Goal: Task Accomplishment & Management: Manage account settings

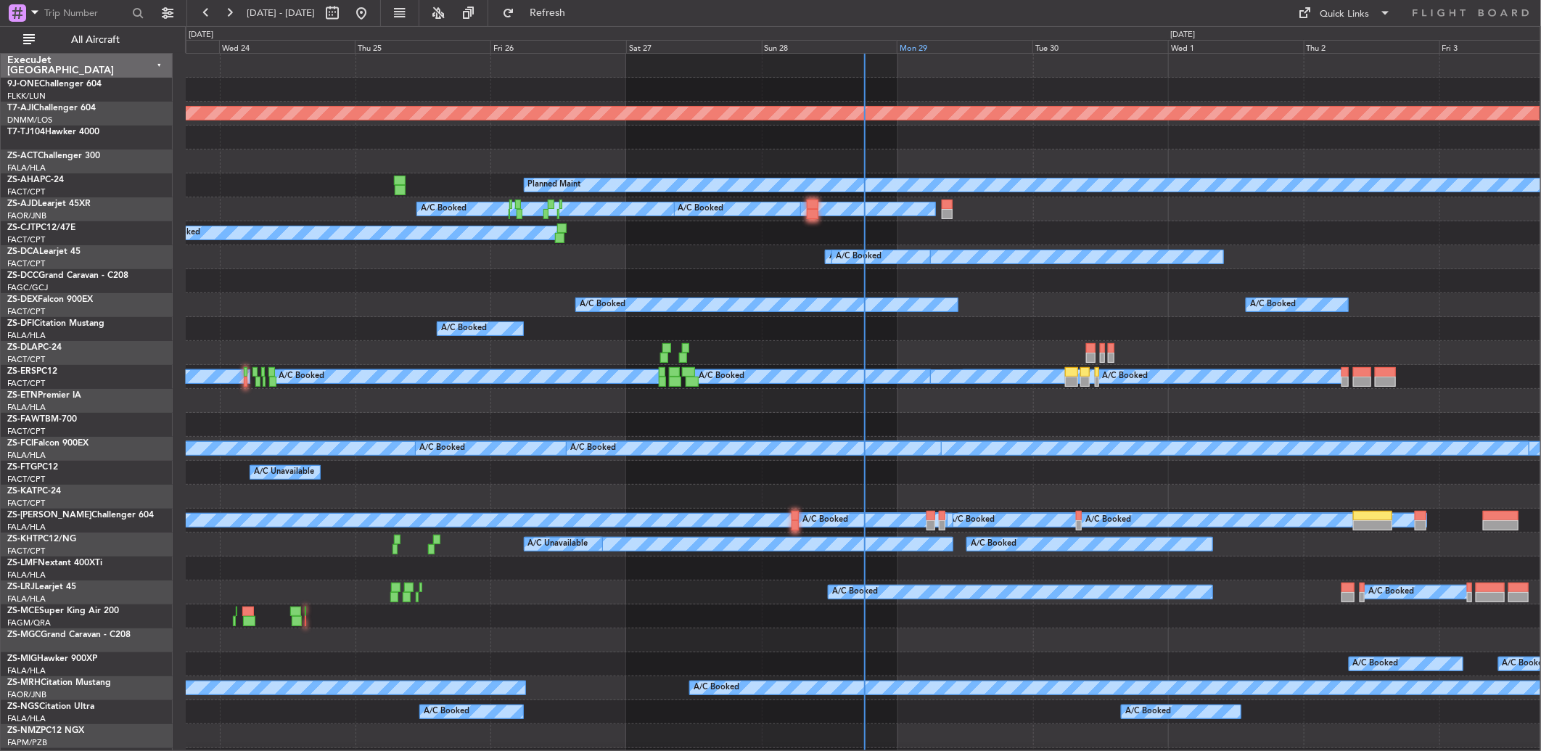
click at [917, 44] on div "Mon 29" at bounding box center [965, 46] width 136 height 13
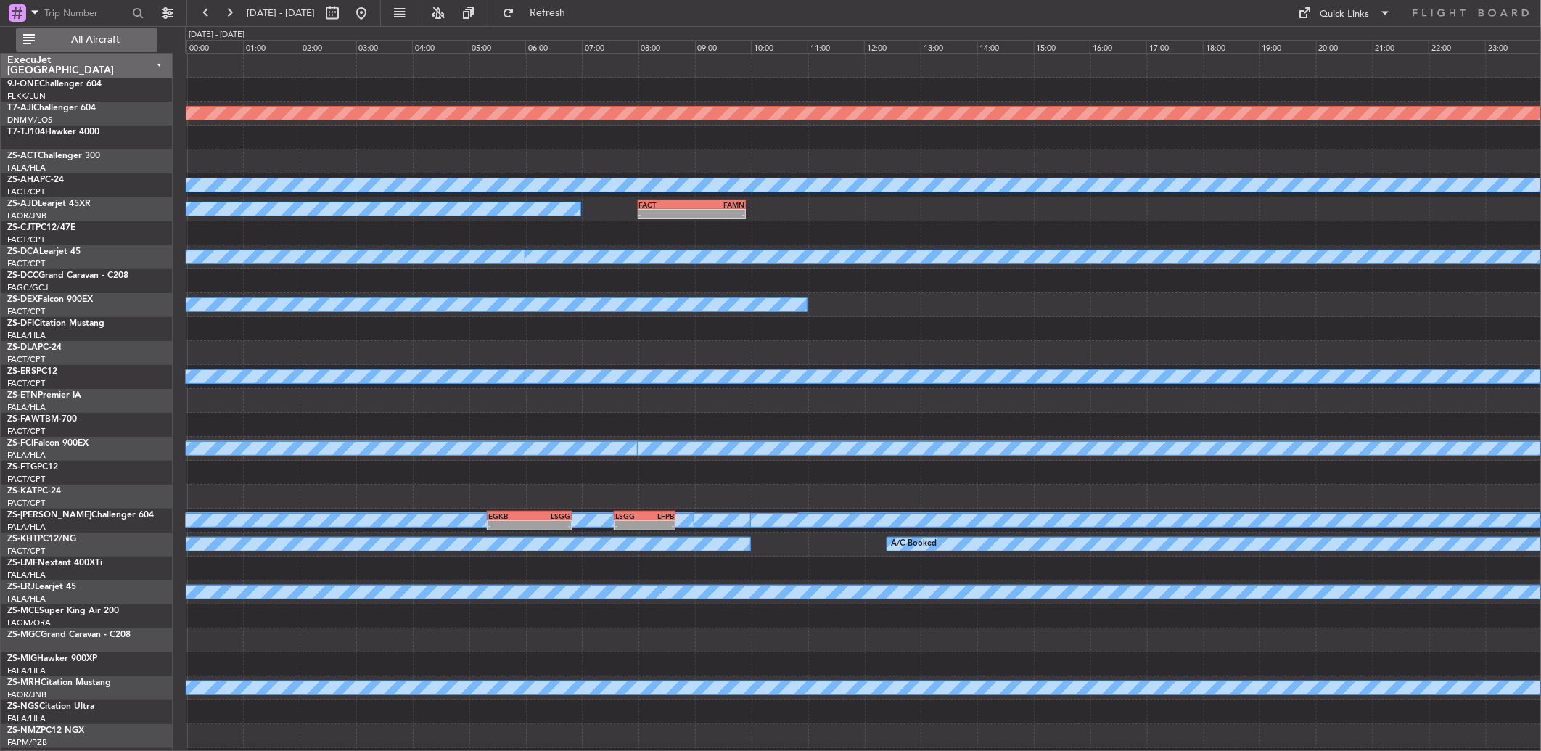
click at [95, 38] on span "All Aircraft" at bounding box center [95, 40] width 115 height 10
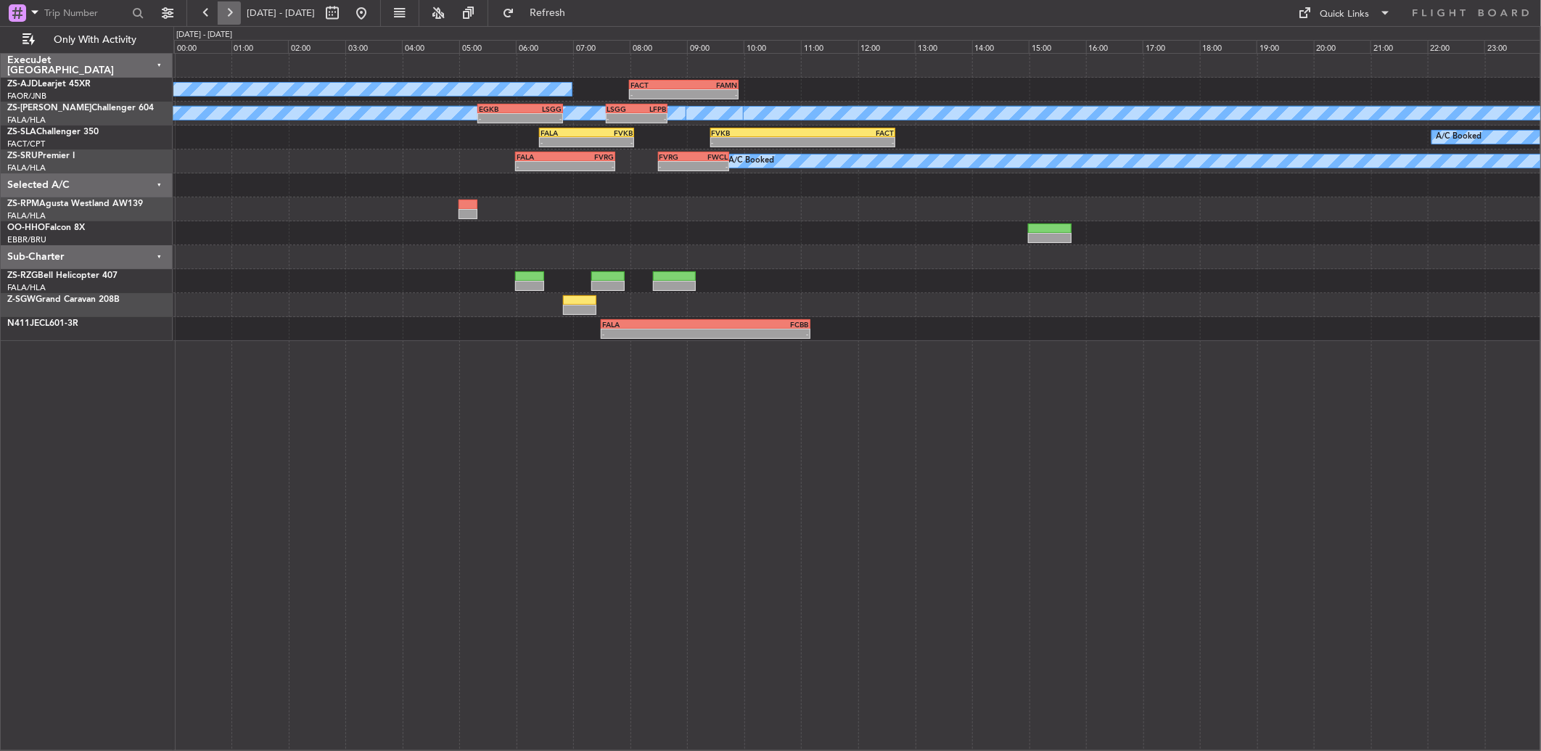
click at [221, 18] on div at bounding box center [217, 12] width 46 height 23
click at [209, 17] on button at bounding box center [205, 12] width 23 height 23
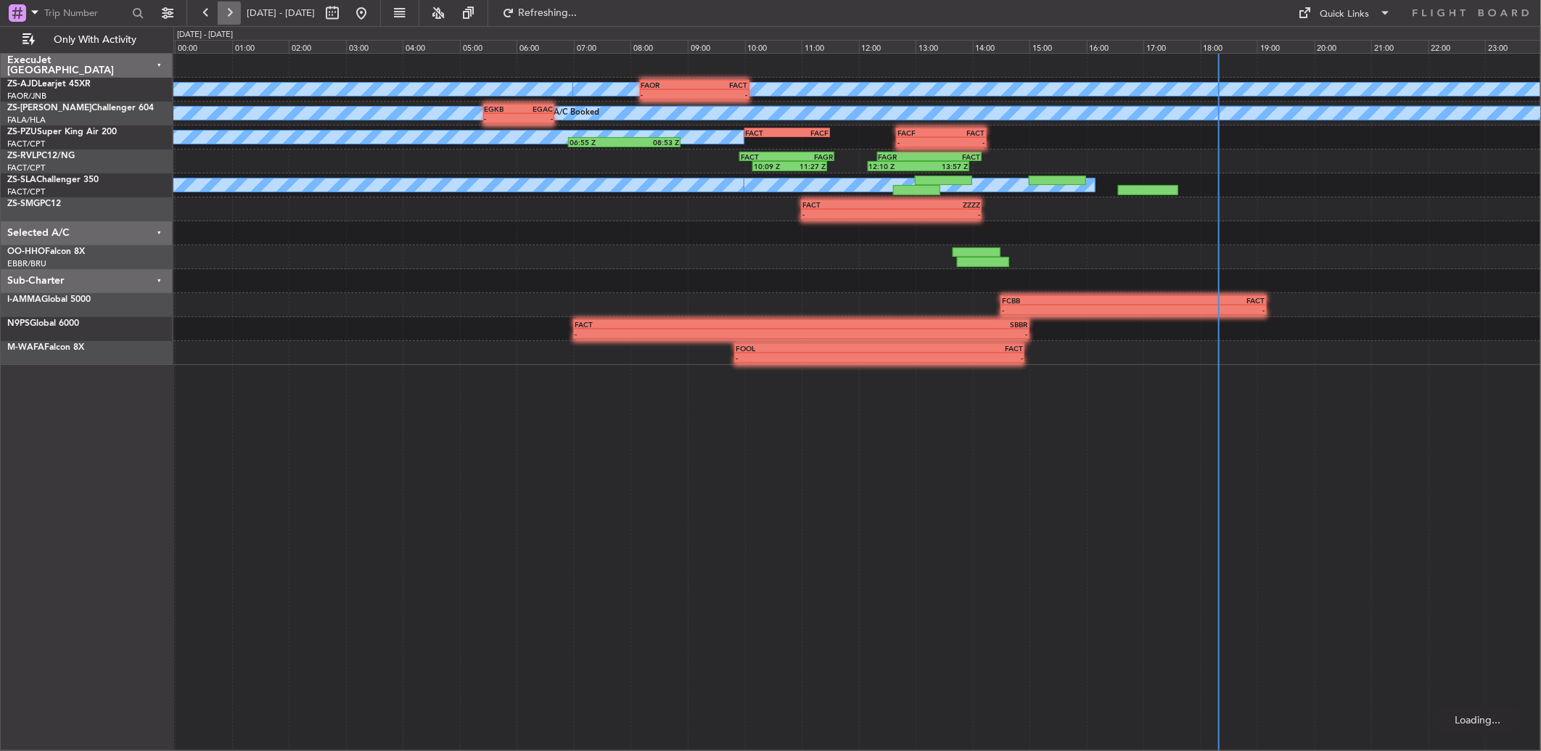
click at [233, 12] on button at bounding box center [229, 12] width 23 height 23
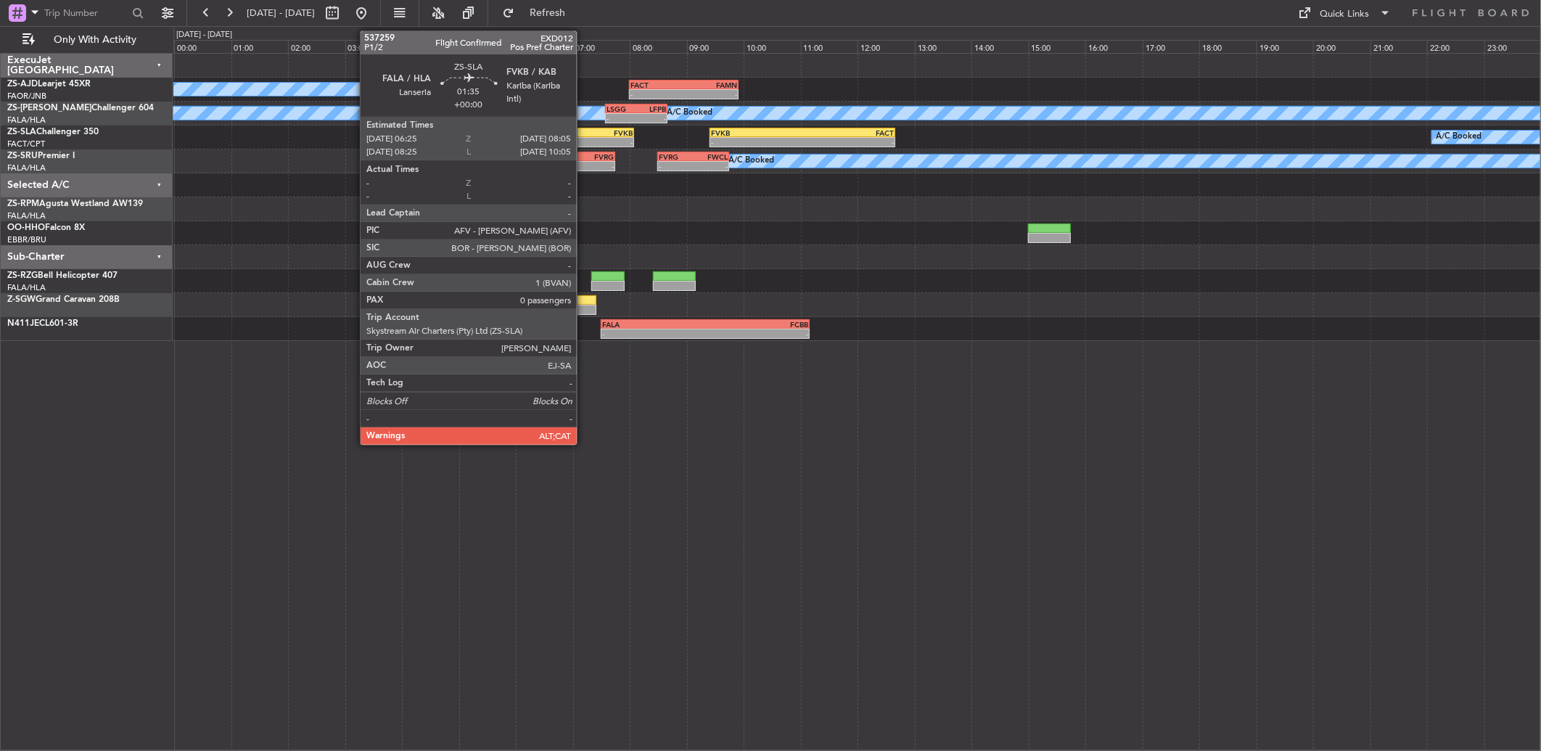
click at [584, 133] on div "FALA" at bounding box center [564, 132] width 46 height 9
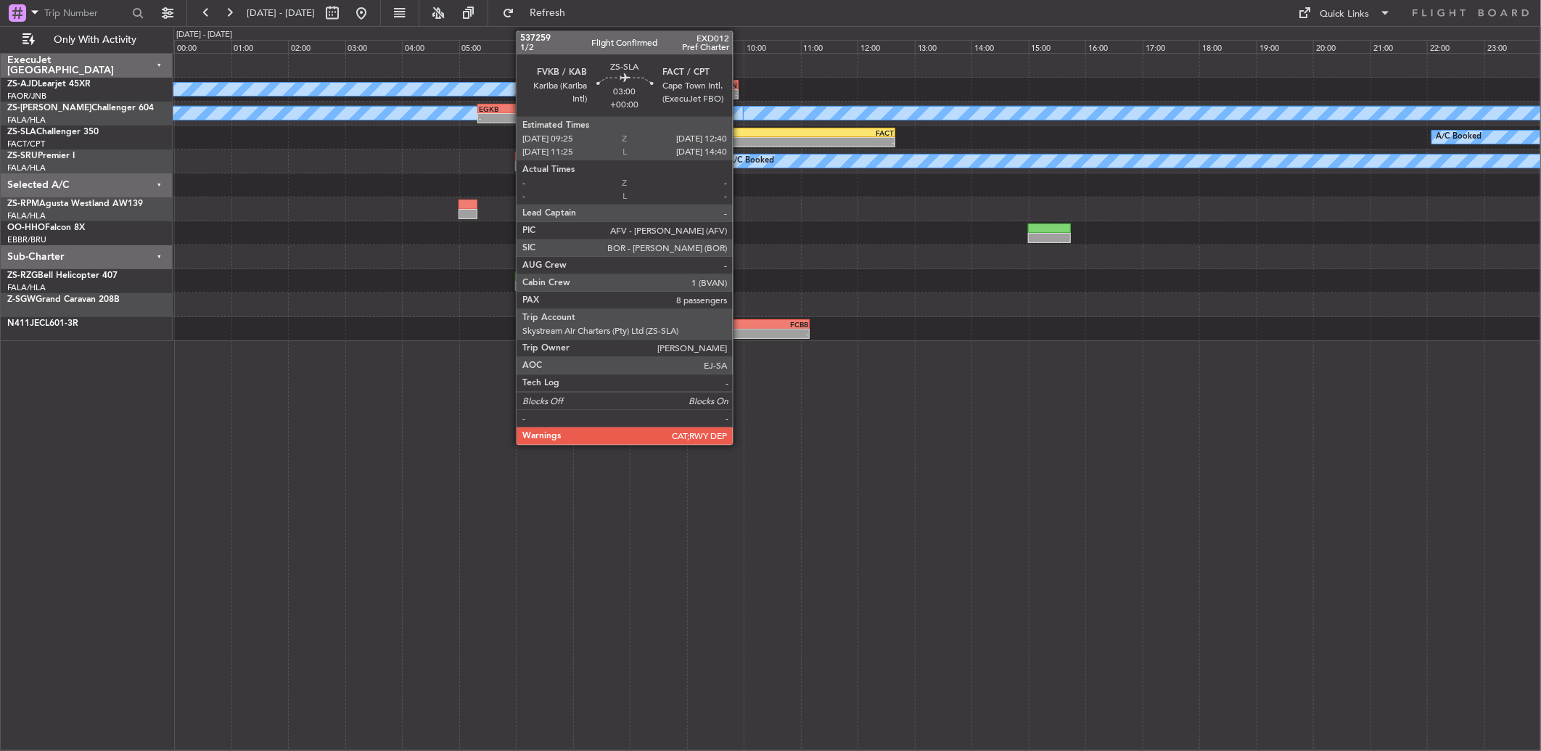
click at [739, 134] on div "FVKB" at bounding box center [756, 132] width 91 height 9
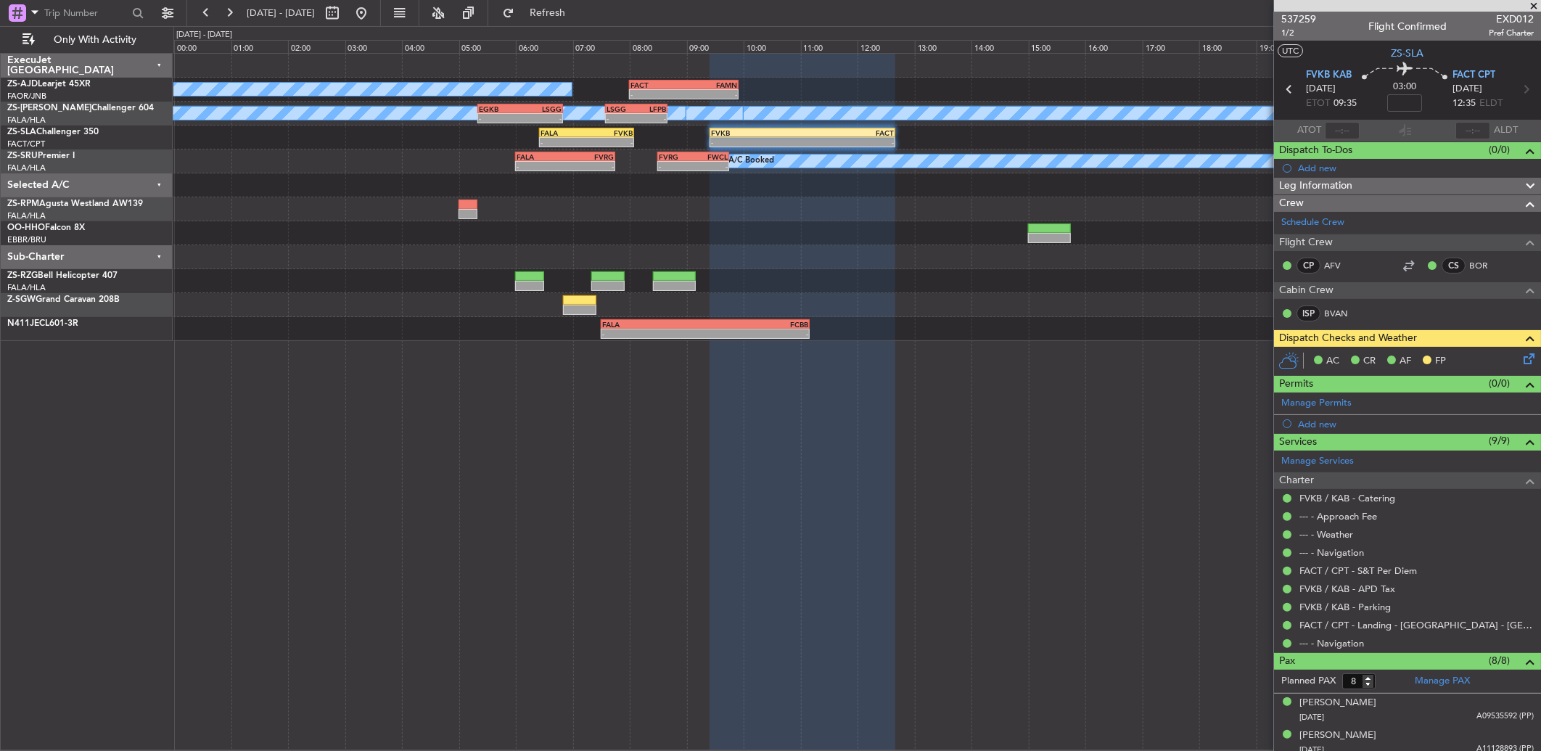
click at [1521, 358] on icon at bounding box center [1527, 356] width 12 height 12
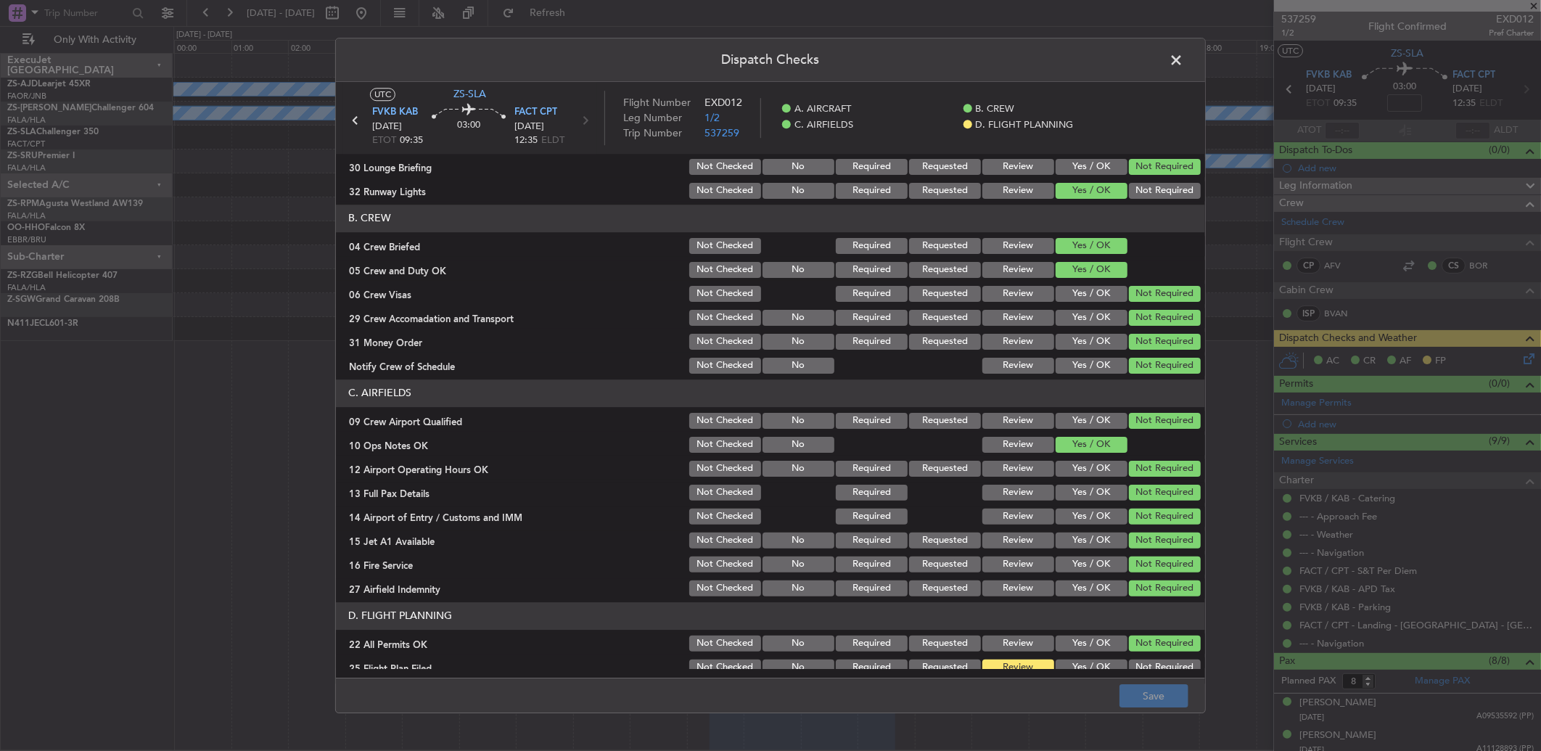
scroll to position [136, 0]
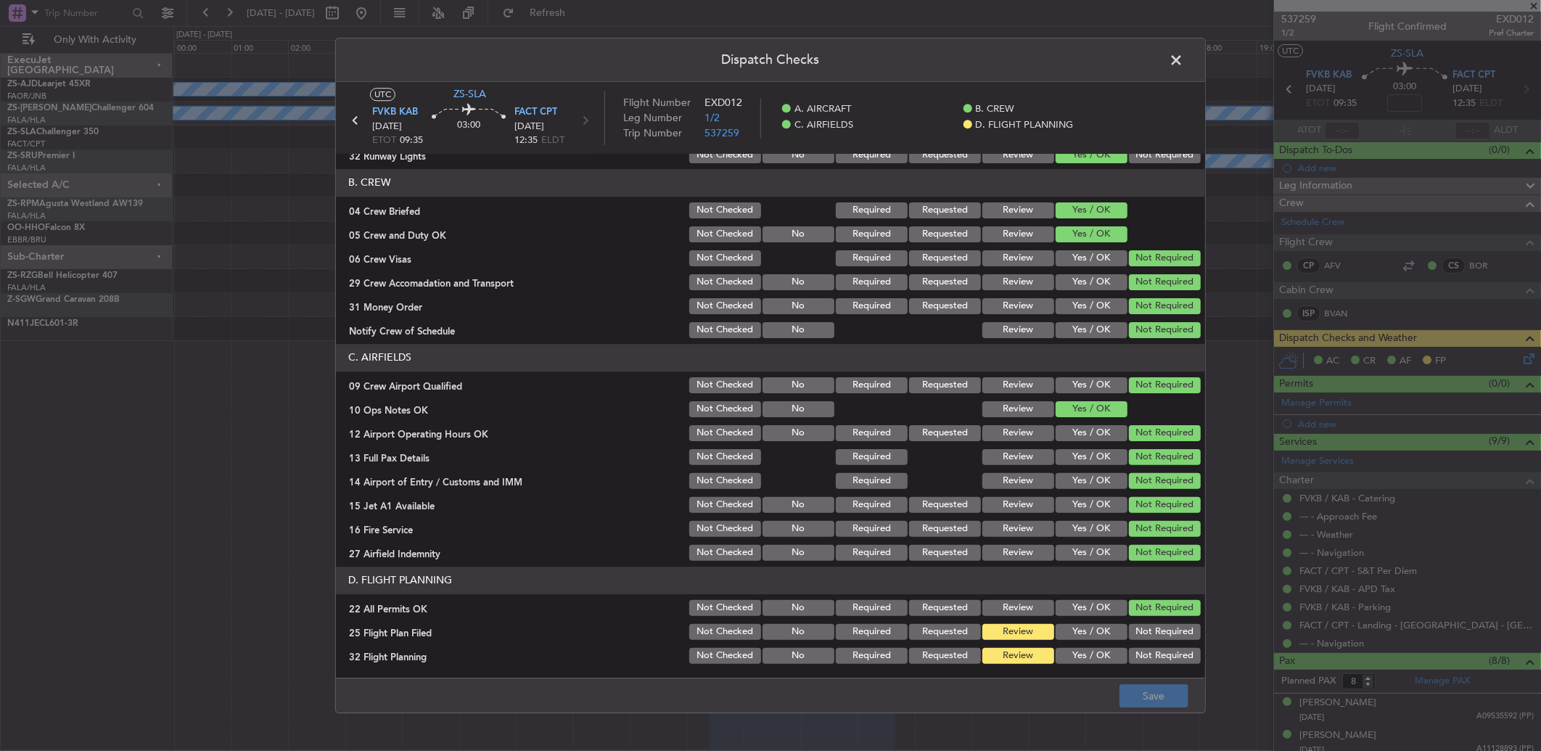
drag, startPoint x: 1110, startPoint y: 604, endPoint x: 1096, endPoint y: 618, distance: 19.5
click at [1094, 607] on button "Yes / OK" at bounding box center [1092, 608] width 72 height 16
click at [1083, 626] on button "Yes / OK" at bounding box center [1092, 632] width 72 height 16
click at [1133, 612] on button "Not Required" at bounding box center [1165, 608] width 72 height 16
click at [1083, 655] on button "Yes / OK" at bounding box center [1092, 656] width 72 height 16
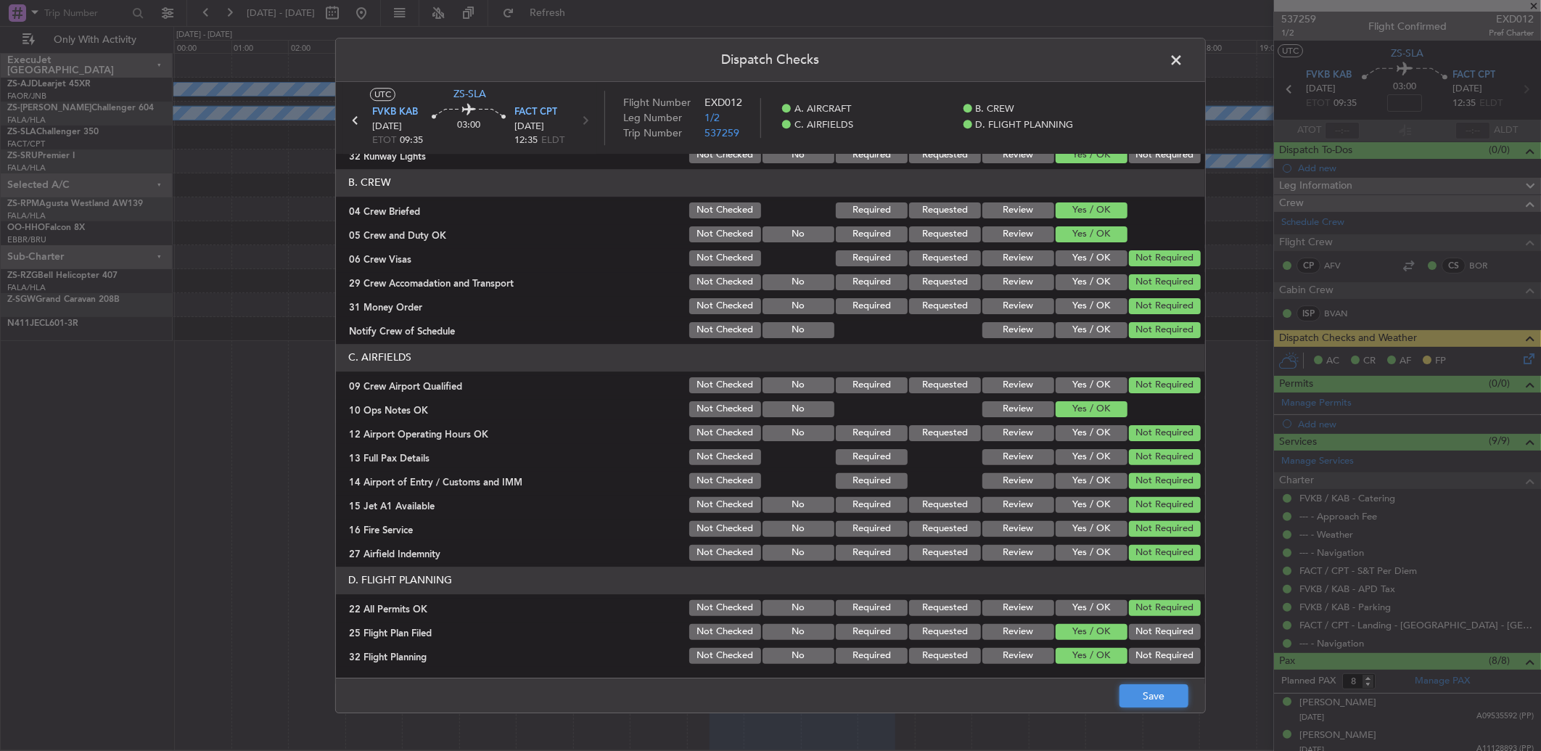
click at [1144, 687] on button "Save" at bounding box center [1154, 695] width 69 height 23
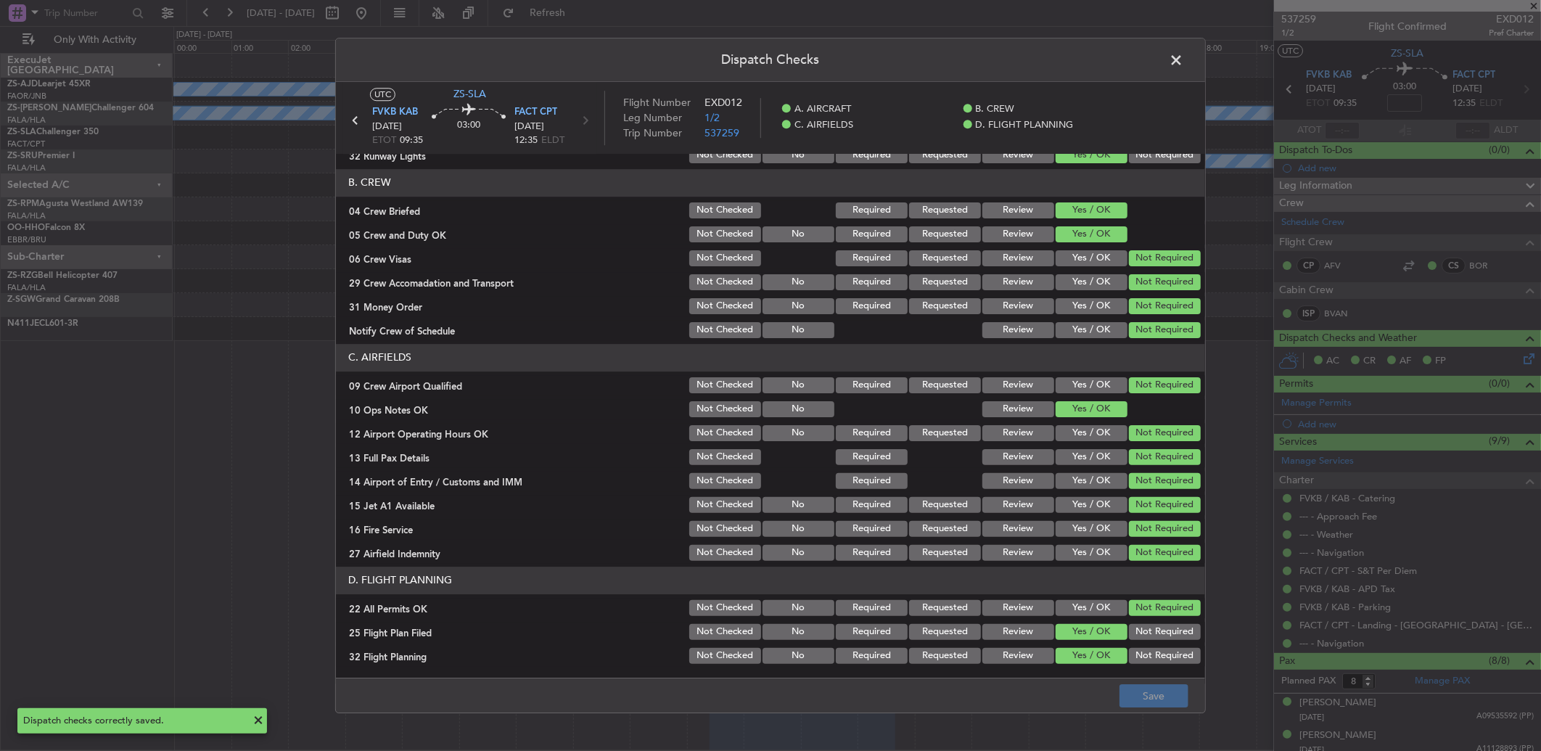
click at [1184, 60] on span at bounding box center [1184, 63] width 0 height 29
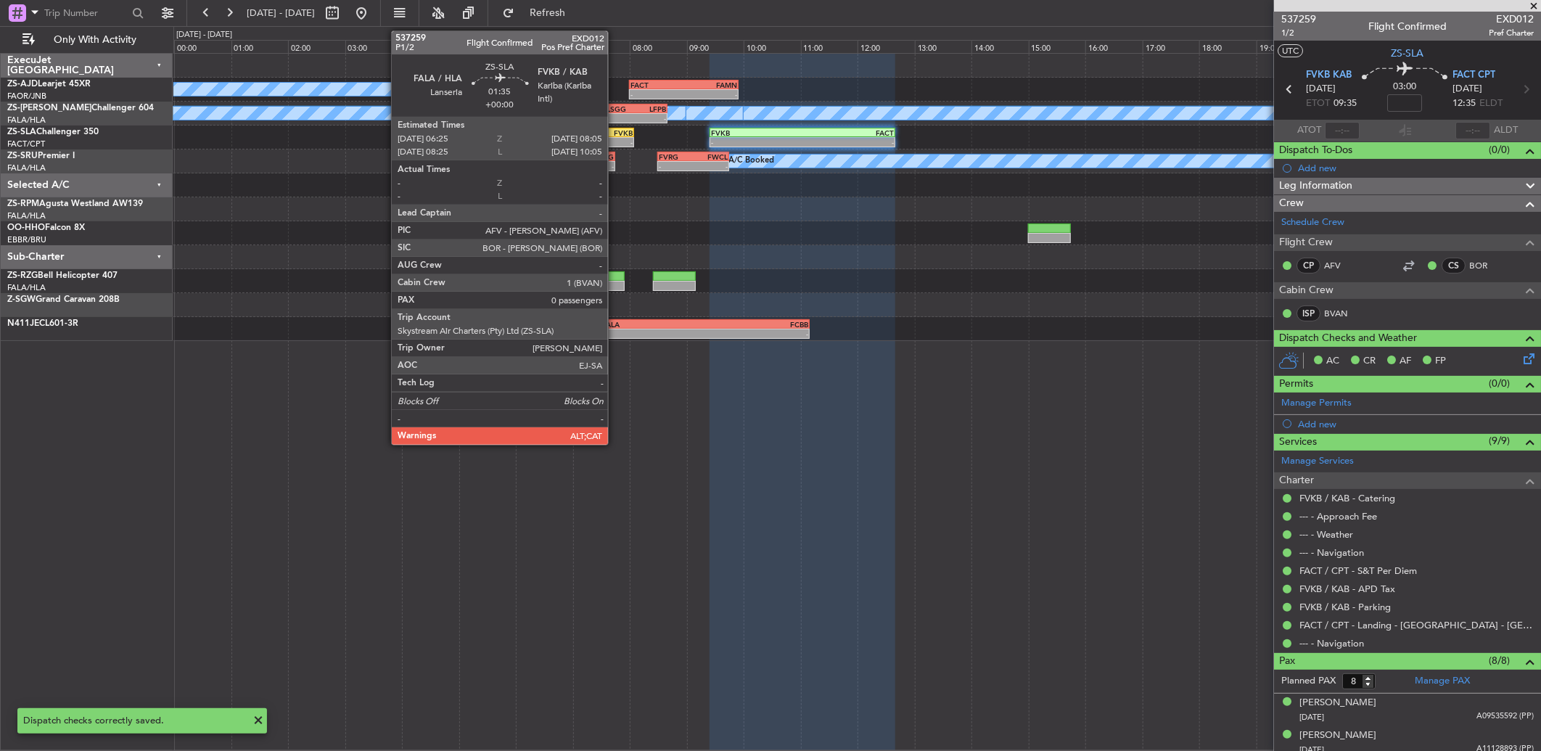
click at [615, 139] on div "-" at bounding box center [610, 142] width 46 height 9
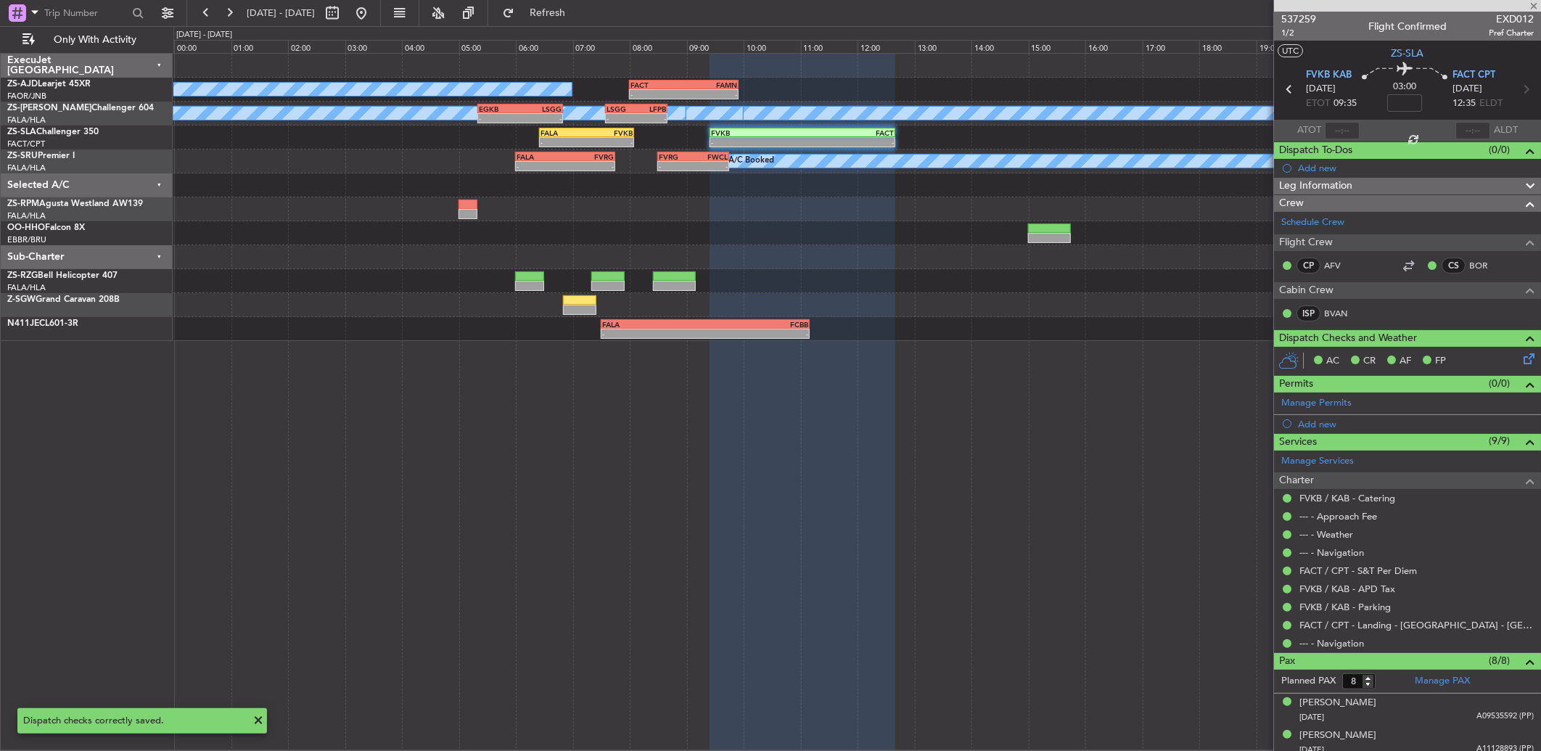
type input "0"
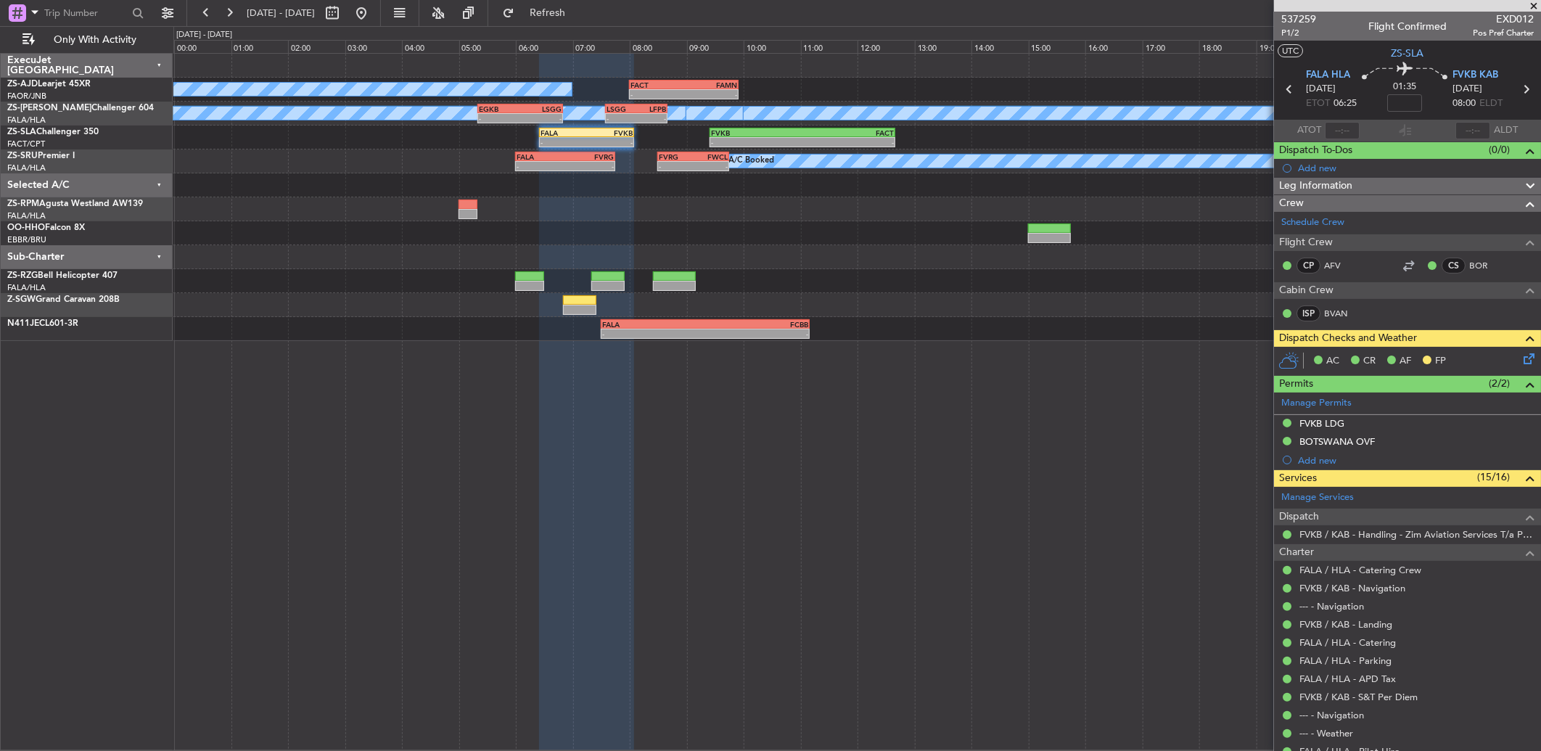
click at [1522, 358] on icon at bounding box center [1527, 356] width 12 height 12
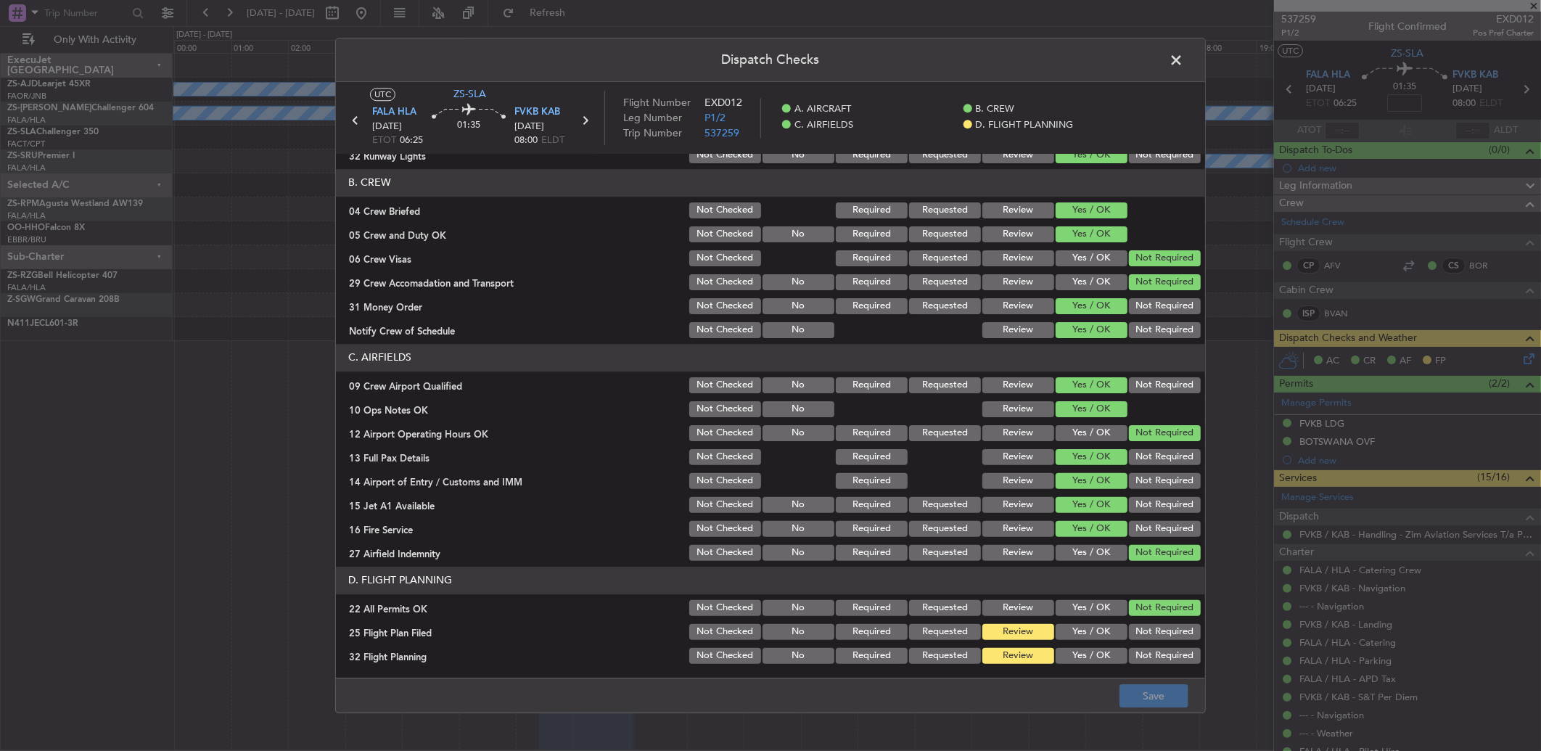
click at [1096, 627] on button "Yes / OK" at bounding box center [1092, 632] width 72 height 16
click at [1127, 663] on div "Not Required" at bounding box center [1163, 656] width 73 height 20
drag, startPoint x: 1080, startPoint y: 661, endPoint x: 1100, endPoint y: 664, distance: 20.5
click at [1079, 661] on button "Yes / OK" at bounding box center [1092, 656] width 72 height 16
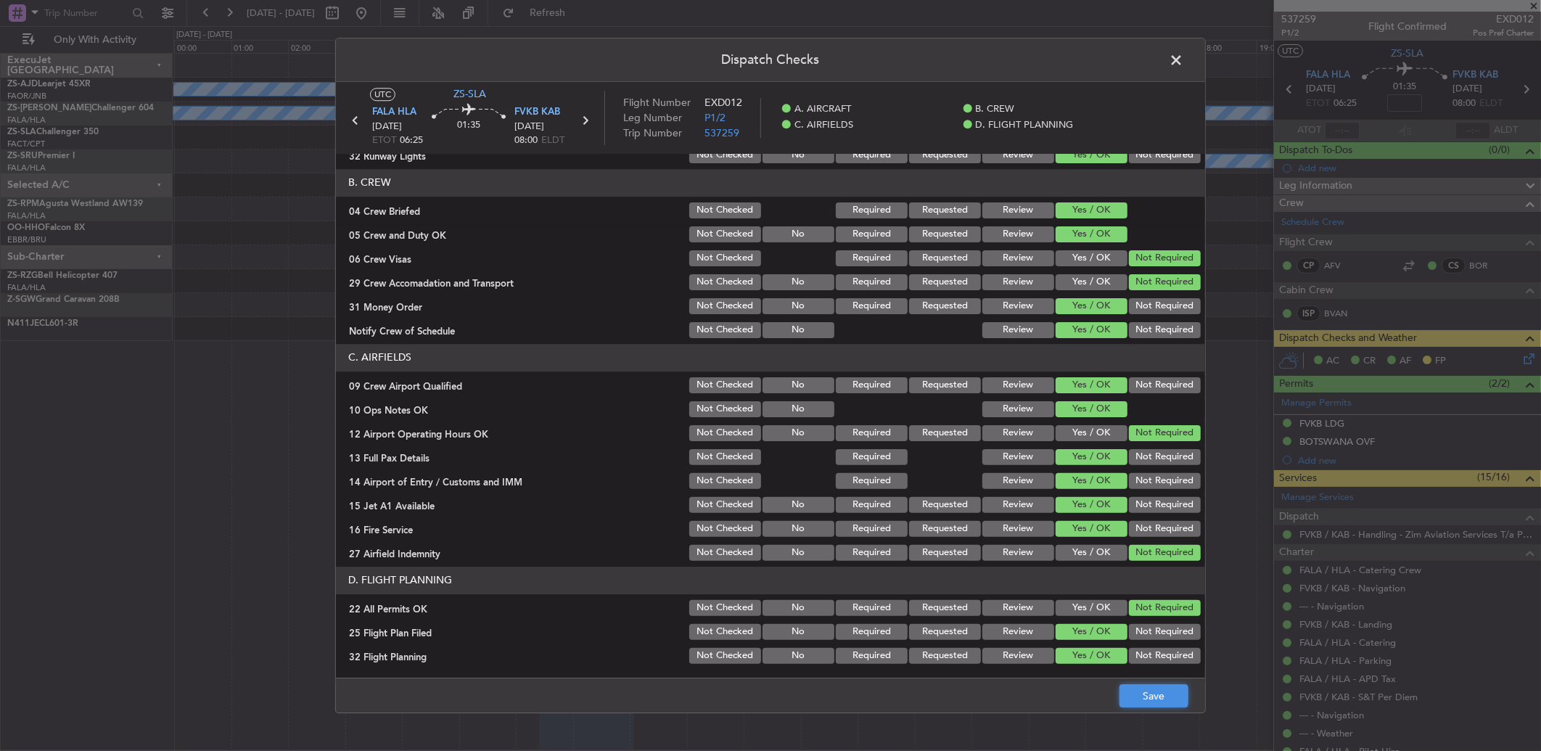
click at [1170, 700] on button "Save" at bounding box center [1154, 695] width 69 height 23
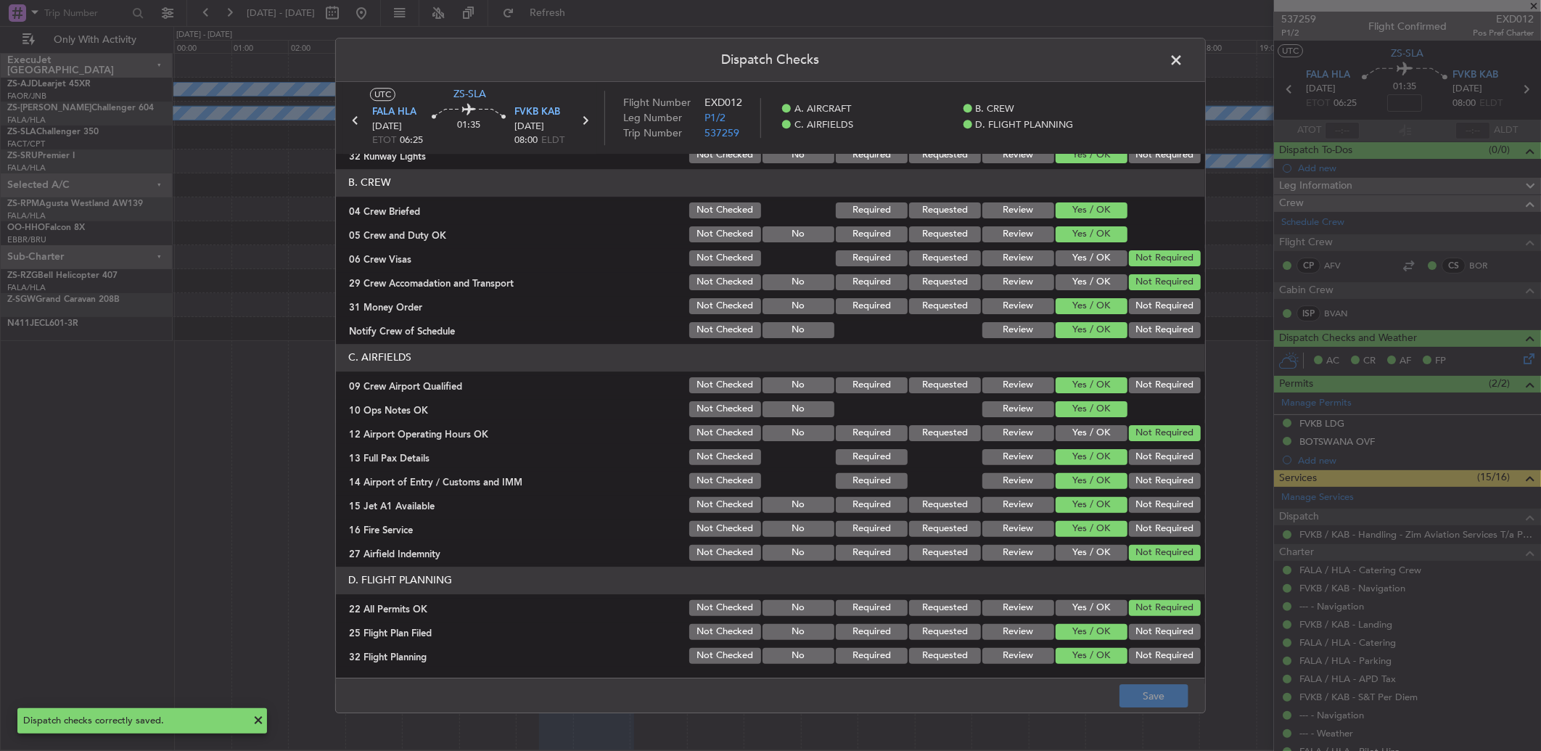
click at [1156, 57] on header "Dispatch Checks" at bounding box center [770, 60] width 869 height 44
click at [1184, 59] on span at bounding box center [1184, 63] width 0 height 29
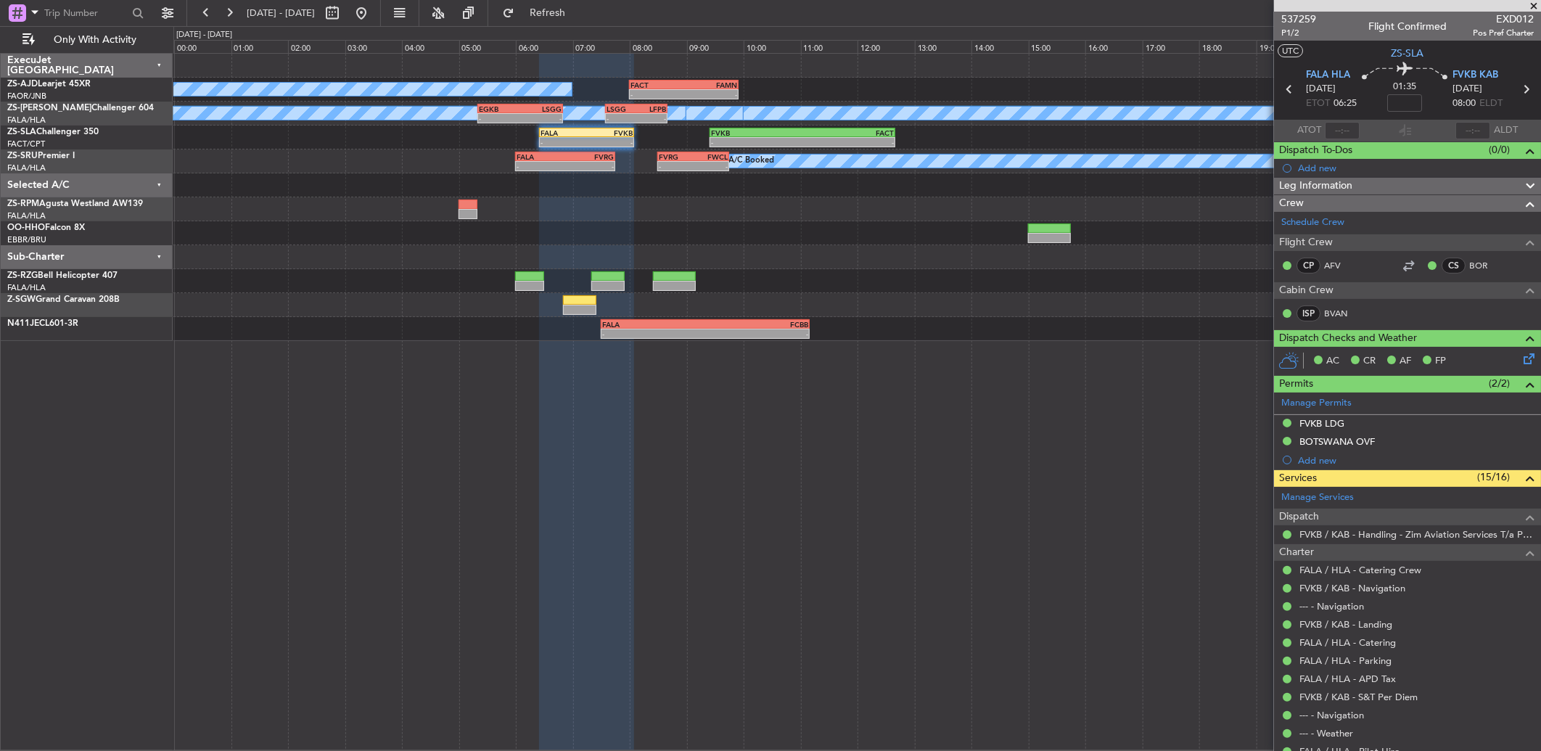
click at [1156, 407] on div "A/C Booked - - FACT 08:00 Z FAMN 09:55 Z A/C Booked A/C Booked A/C Booked A/C B…" at bounding box center [857, 402] width 1368 height 698
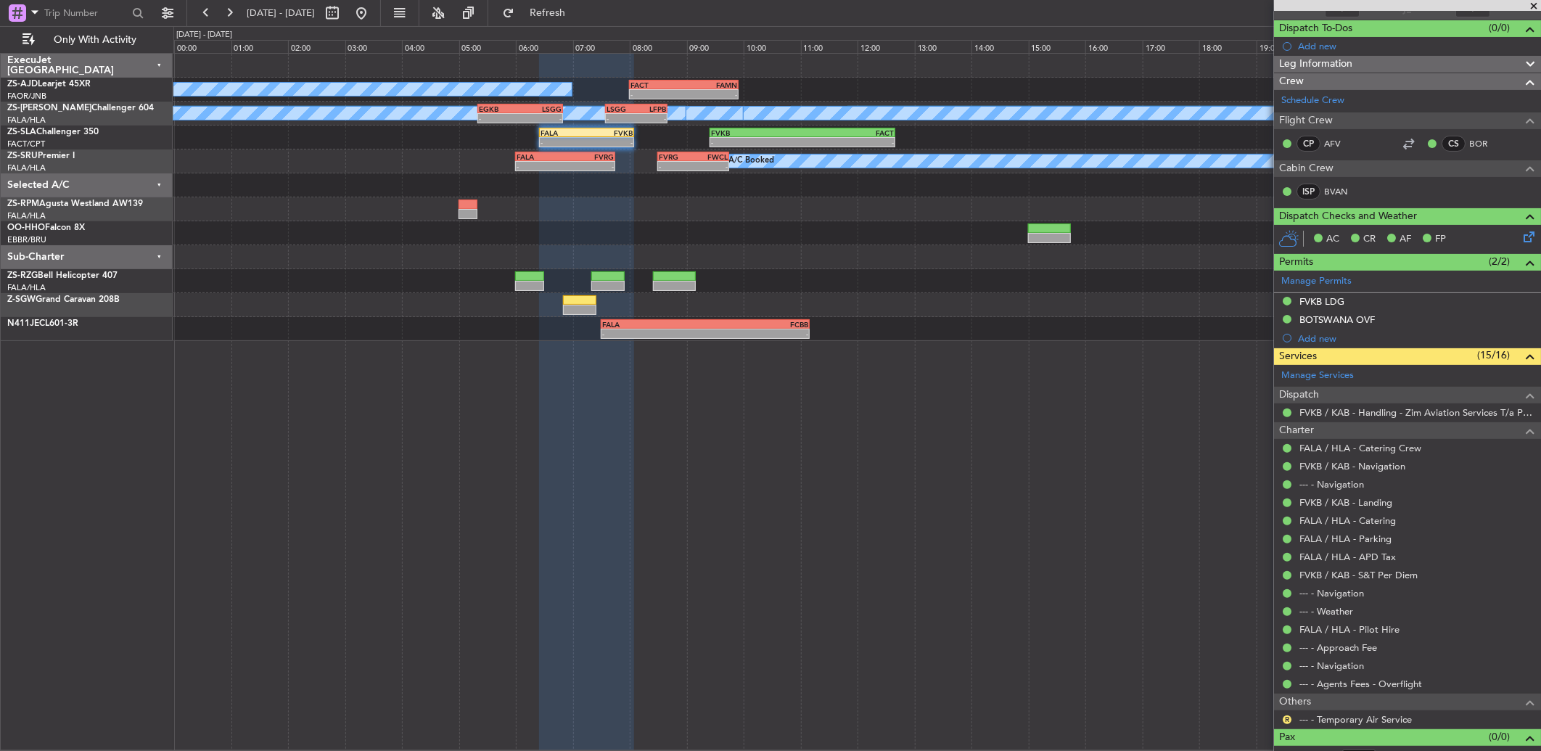
scroll to position [141, 0]
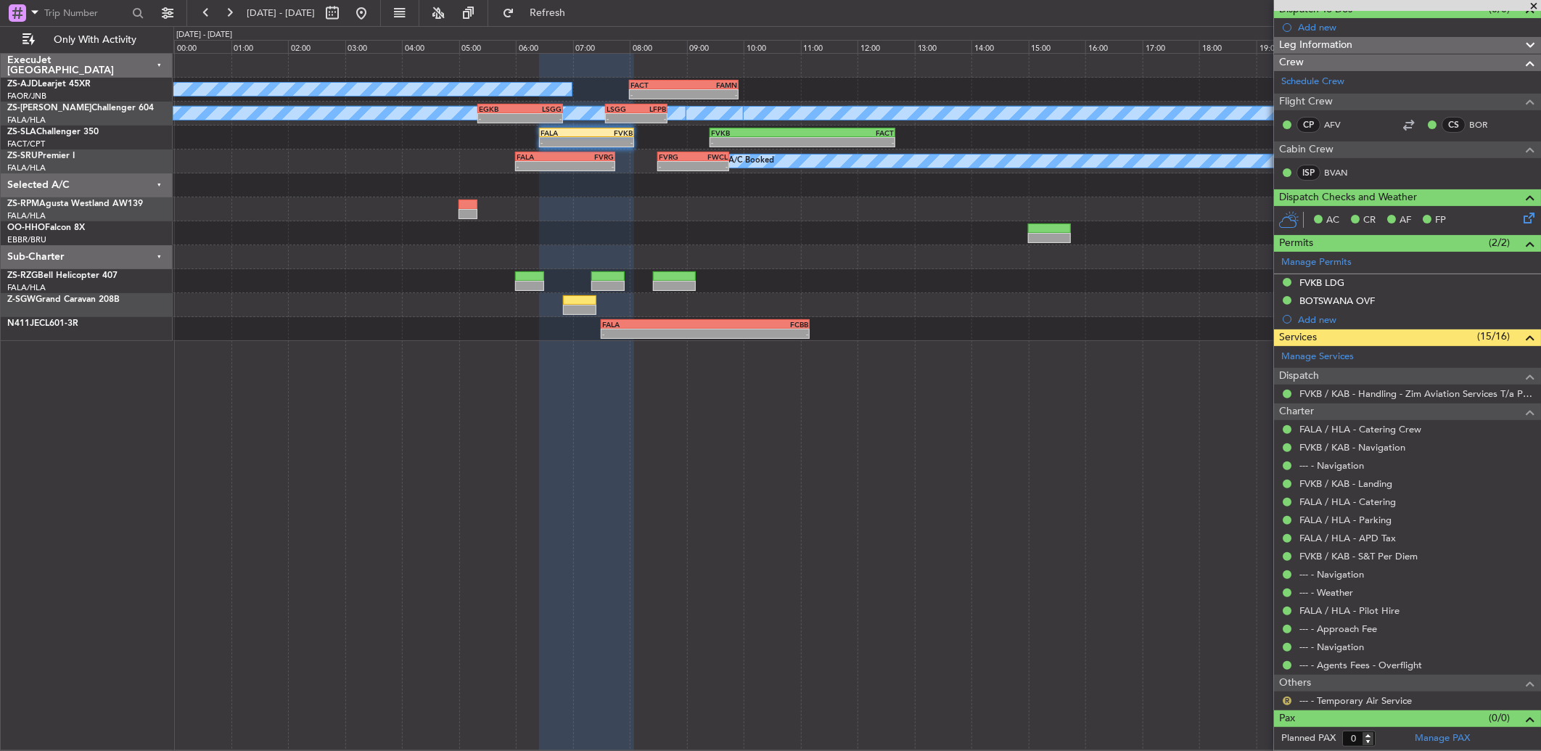
click at [1286, 701] on button "R" at bounding box center [1287, 701] width 9 height 9
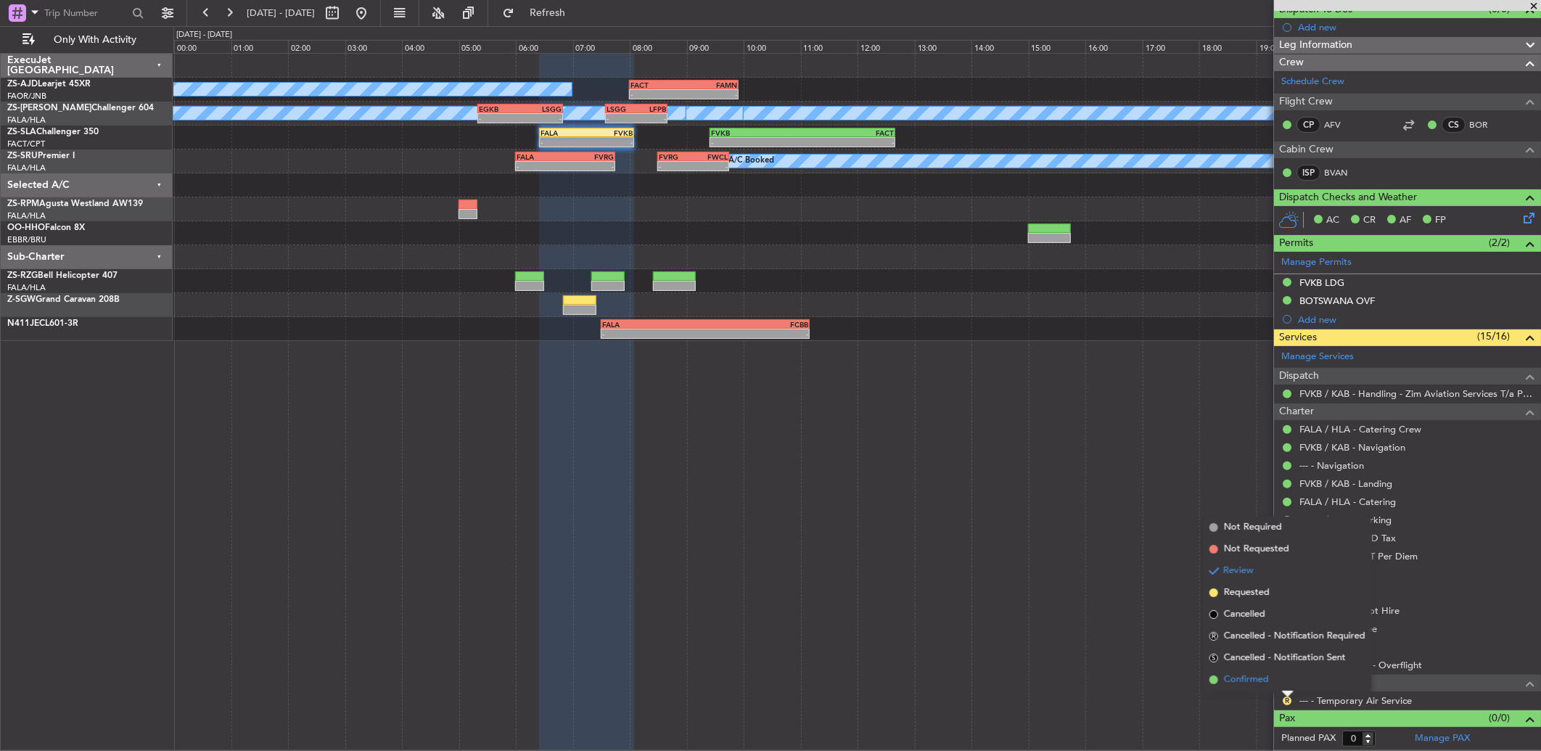
click at [1258, 678] on span "Confirmed" at bounding box center [1246, 680] width 45 height 15
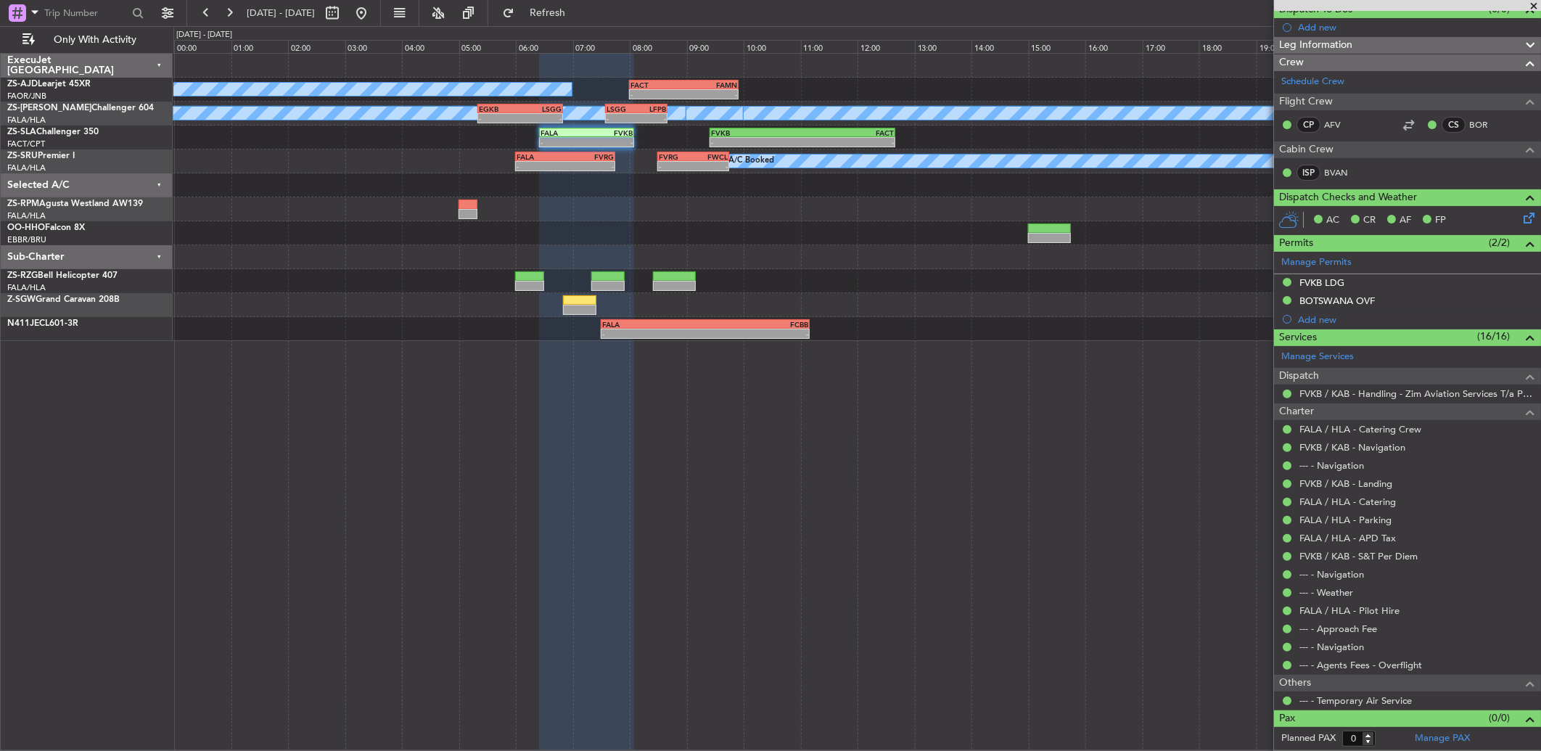
scroll to position [0, 0]
